Goal: Information Seeking & Learning: Learn about a topic

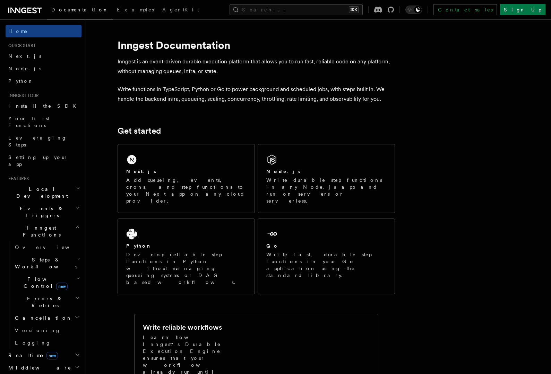
click at [40, 276] on span "Flow Control new" at bounding box center [44, 283] width 64 height 14
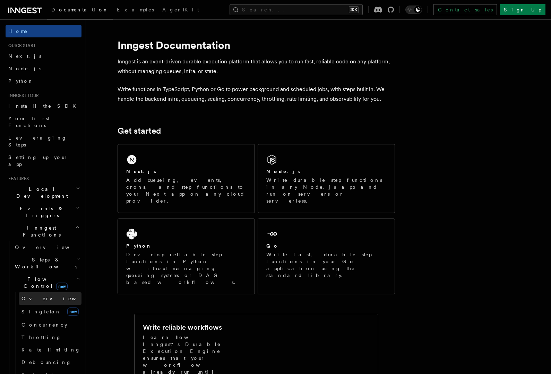
click at [34, 296] on span "Overview" at bounding box center [56, 299] width 71 height 6
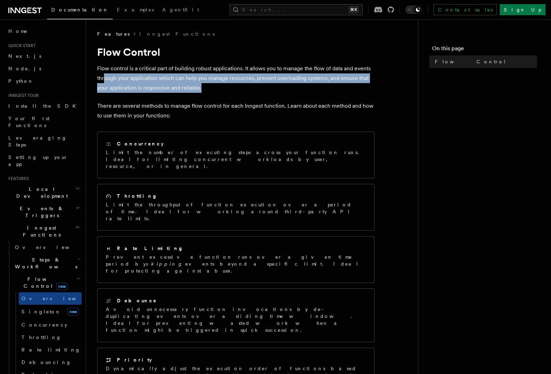
drag, startPoint x: 205, startPoint y: 91, endPoint x: 103, endPoint y: 75, distance: 102.8
click at [103, 75] on p "Flow control is a critical part of building robust applications. It allows you …" at bounding box center [235, 78] width 277 height 29
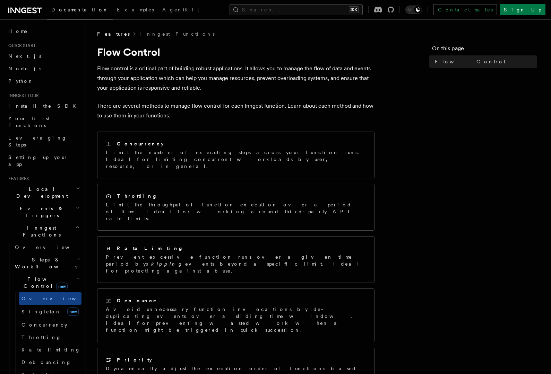
click at [160, 109] on p "There are several methods to manage flow control for each Inngest function. Lea…" at bounding box center [235, 110] width 277 height 19
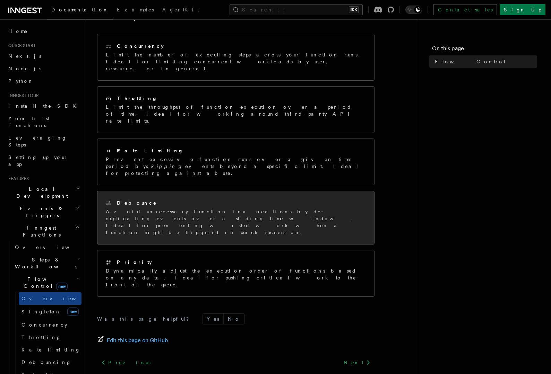
scroll to position [98, 0]
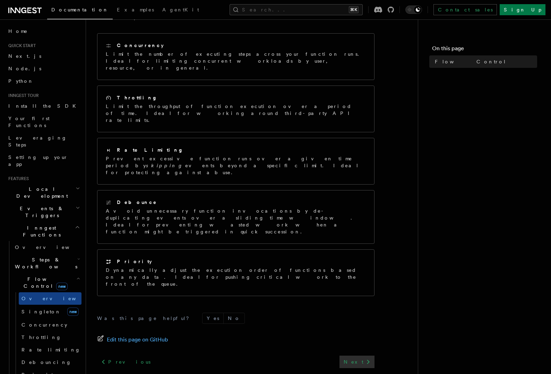
click at [361, 356] on link "Next" at bounding box center [356, 362] width 35 height 12
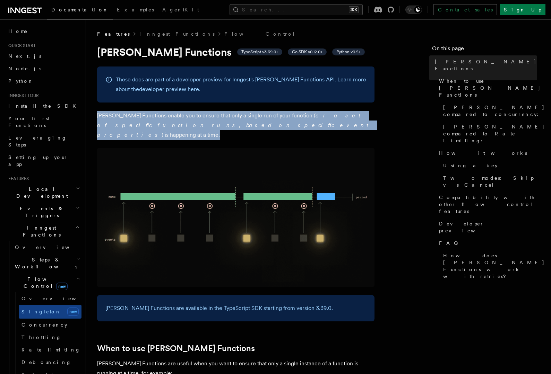
drag, startPoint x: 246, startPoint y: 128, endPoint x: 93, endPoint y: 119, distance: 153.1
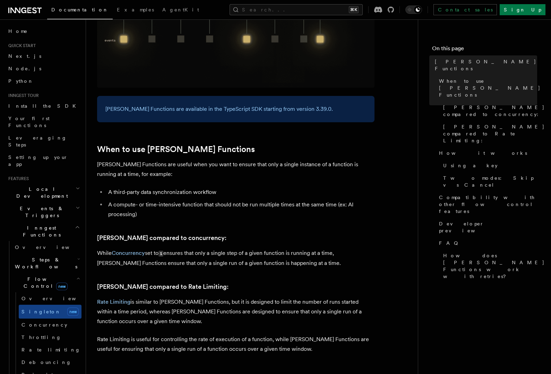
scroll to position [211, 0]
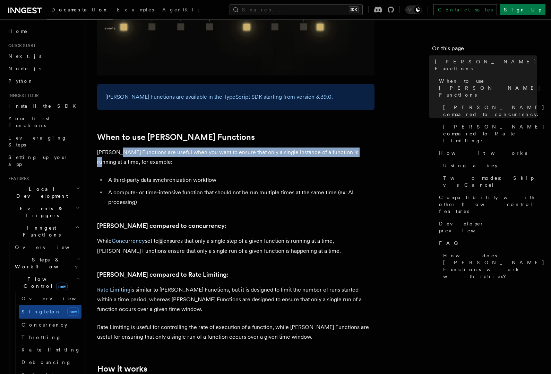
drag, startPoint x: 351, startPoint y: 143, endPoint x: 118, endPoint y: 147, distance: 232.9
click at [118, 148] on p "[PERSON_NAME] Functions are useful when you want to ensure that only a single i…" at bounding box center [235, 157] width 277 height 19
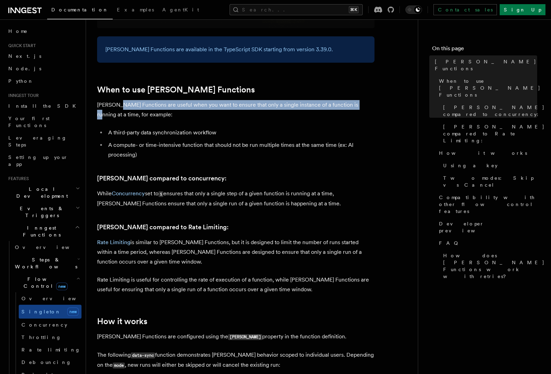
scroll to position [264, 0]
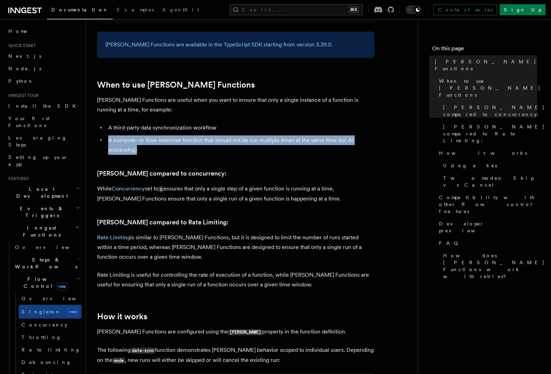
drag, startPoint x: 142, startPoint y: 142, endPoint x: 106, endPoint y: 133, distance: 37.1
click at [106, 133] on ul "A third-party data synchronization workflow A compute- or time-intensive functi…" at bounding box center [235, 139] width 277 height 32
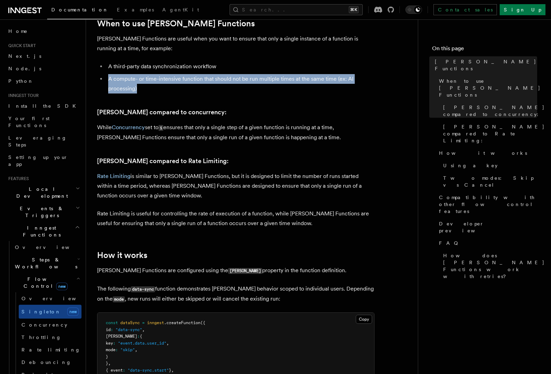
scroll to position [326, 0]
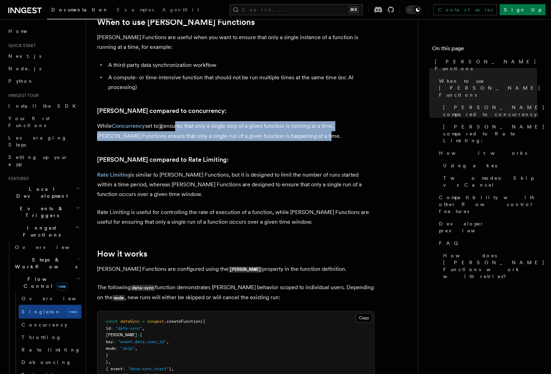
drag, startPoint x: 296, startPoint y: 129, endPoint x: 176, endPoint y: 118, distance: 120.3
click at [176, 121] on p "While Concurrency set to 1 ensures that only a single step of a given function …" at bounding box center [235, 131] width 277 height 20
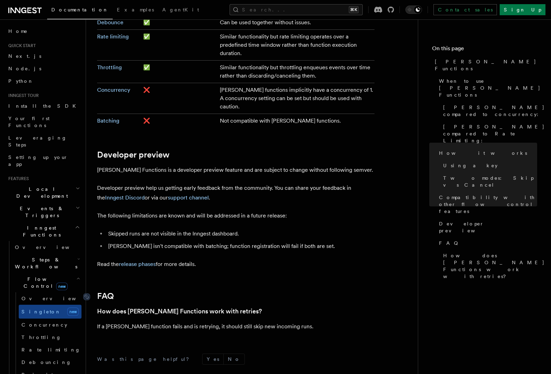
scroll to position [1275, 0]
click at [43, 322] on span "Concurrency" at bounding box center [44, 325] width 46 height 6
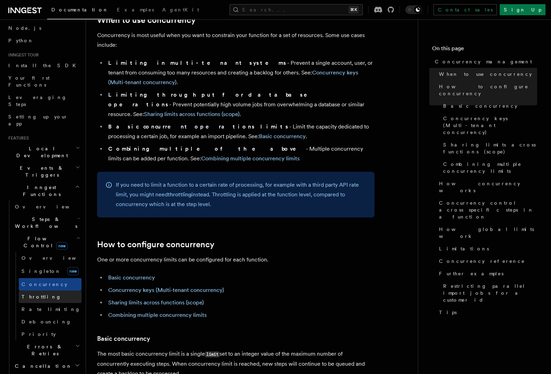
scroll to position [41, 0]
click at [46, 359] on h2 "Cancellation" at bounding box center [46, 365] width 69 height 12
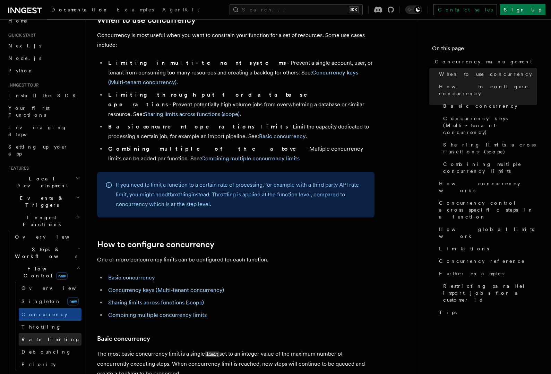
scroll to position [6, 0]
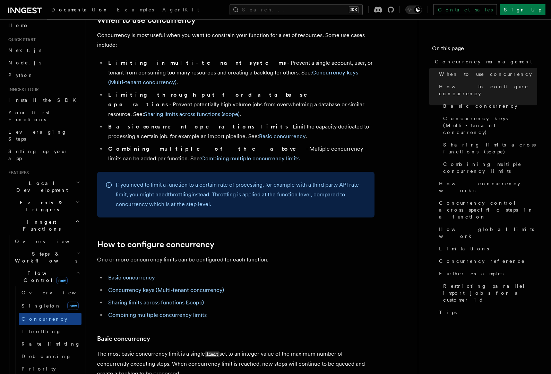
click at [52, 251] on span "Steps & Workflows" at bounding box center [44, 258] width 65 height 14
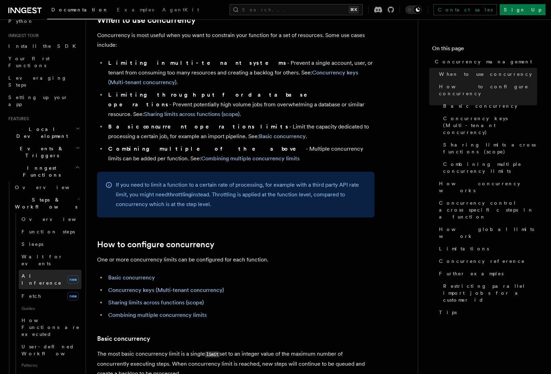
scroll to position [61, 0]
click at [38, 273] on span "AI Inference" at bounding box center [41, 279] width 40 height 12
